Goal: Information Seeking & Learning: Learn about a topic

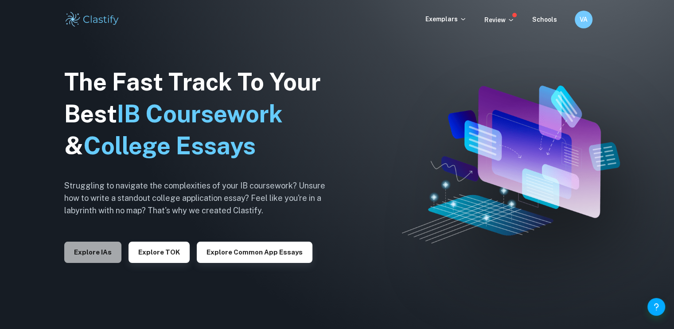
click at [101, 257] on button "Explore IAs" at bounding box center [92, 251] width 57 height 21
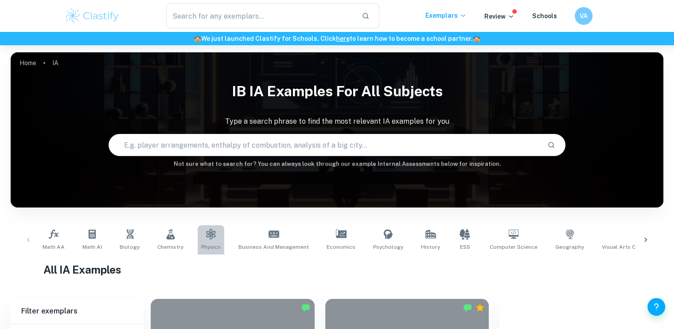
click at [214, 237] on link "Physics" at bounding box center [211, 239] width 27 height 29
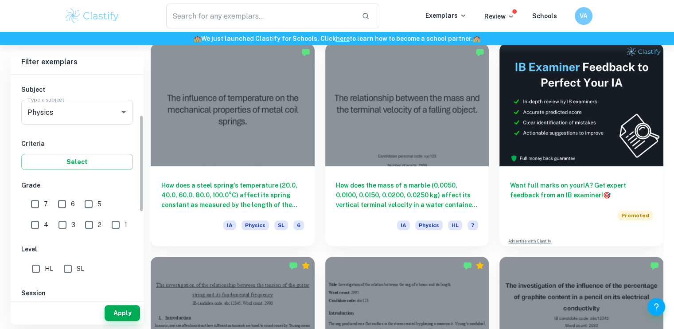
scroll to position [93, 0]
click at [36, 201] on input "7" at bounding box center [35, 203] width 18 height 18
checkbox input "true"
click at [30, 264] on input "HL" at bounding box center [36, 268] width 18 height 18
checkbox input "true"
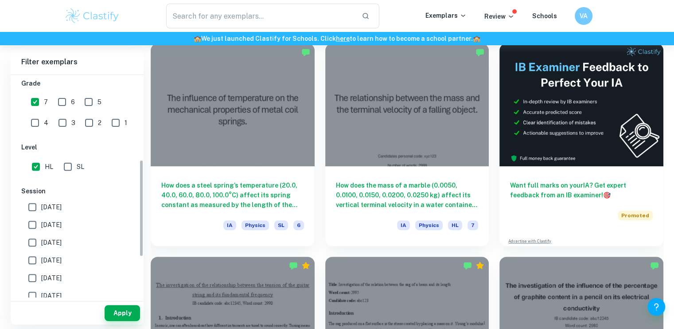
scroll to position [200, 0]
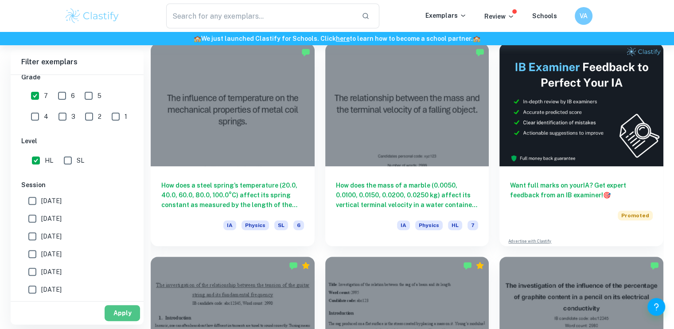
click at [120, 314] on button "Apply" at bounding box center [122, 313] width 35 height 16
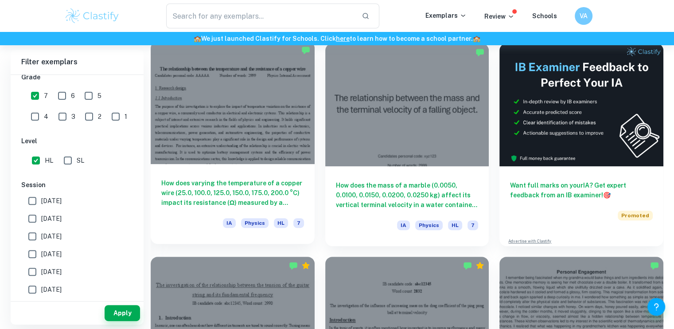
click at [244, 160] on div at bounding box center [233, 102] width 164 height 123
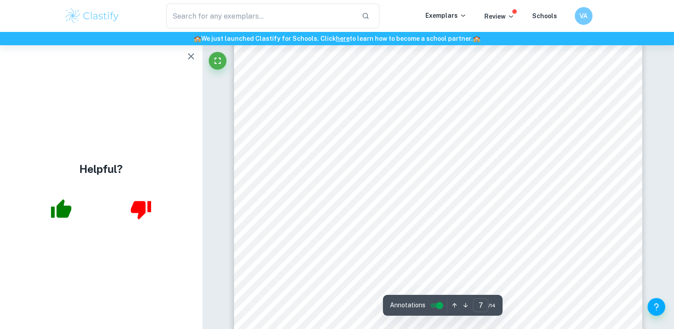
scroll to position [3734, 0]
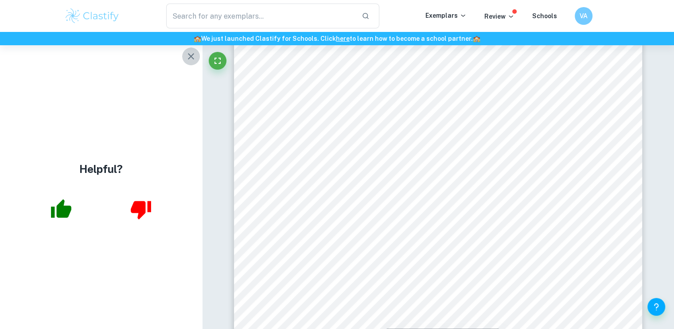
click at [188, 60] on icon "button" at bounding box center [191, 56] width 11 height 11
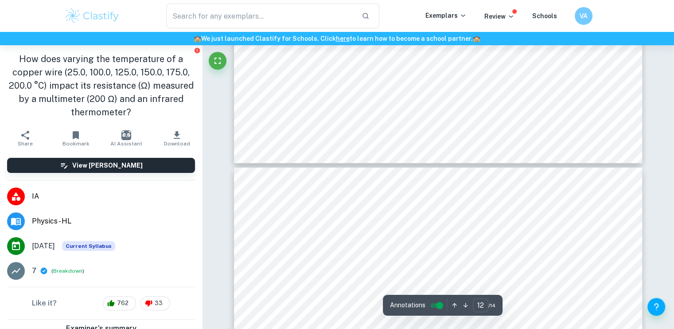
type input "11"
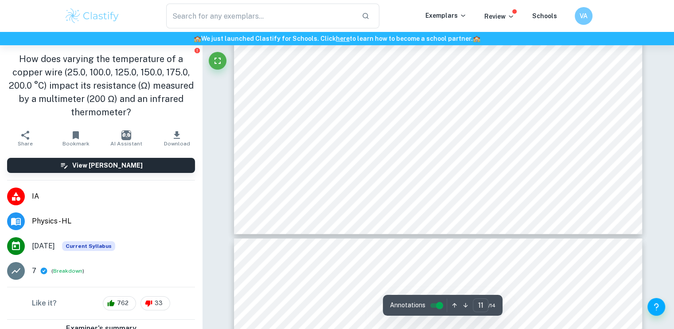
scroll to position [6284, 0]
